Goal: Task Accomplishment & Management: Manage account settings

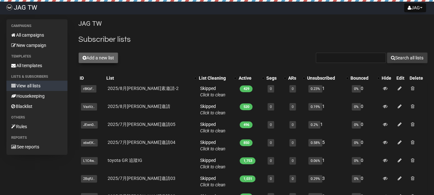
click at [105, 59] on button "Add a new list" at bounding box center [98, 57] width 40 height 11
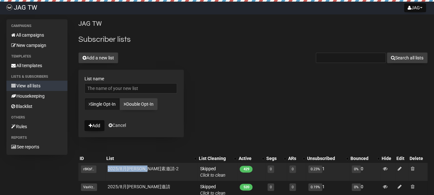
drag, startPoint x: 162, startPoint y: 167, endPoint x: 107, endPoint y: 166, distance: 54.3
click at [107, 166] on td "2025/8月[PERSON_NAME]素邀請-2" at bounding box center [151, 172] width 93 height 18
copy link "2025/8月[PERSON_NAME]素邀請-2"
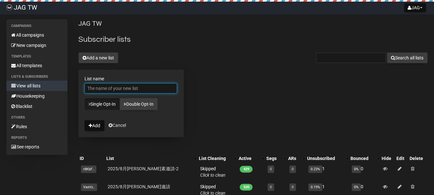
click at [116, 85] on input "List name" at bounding box center [131, 88] width 93 height 10
paste input "2025/8月[PERSON_NAME]素邀請-2"
type input "2025/8月[PERSON_NAME]素邀請-3"
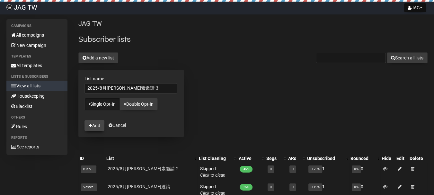
click at [96, 125] on button "Add" at bounding box center [95, 125] width 20 height 11
